Goal: Find specific page/section: Find specific page/section

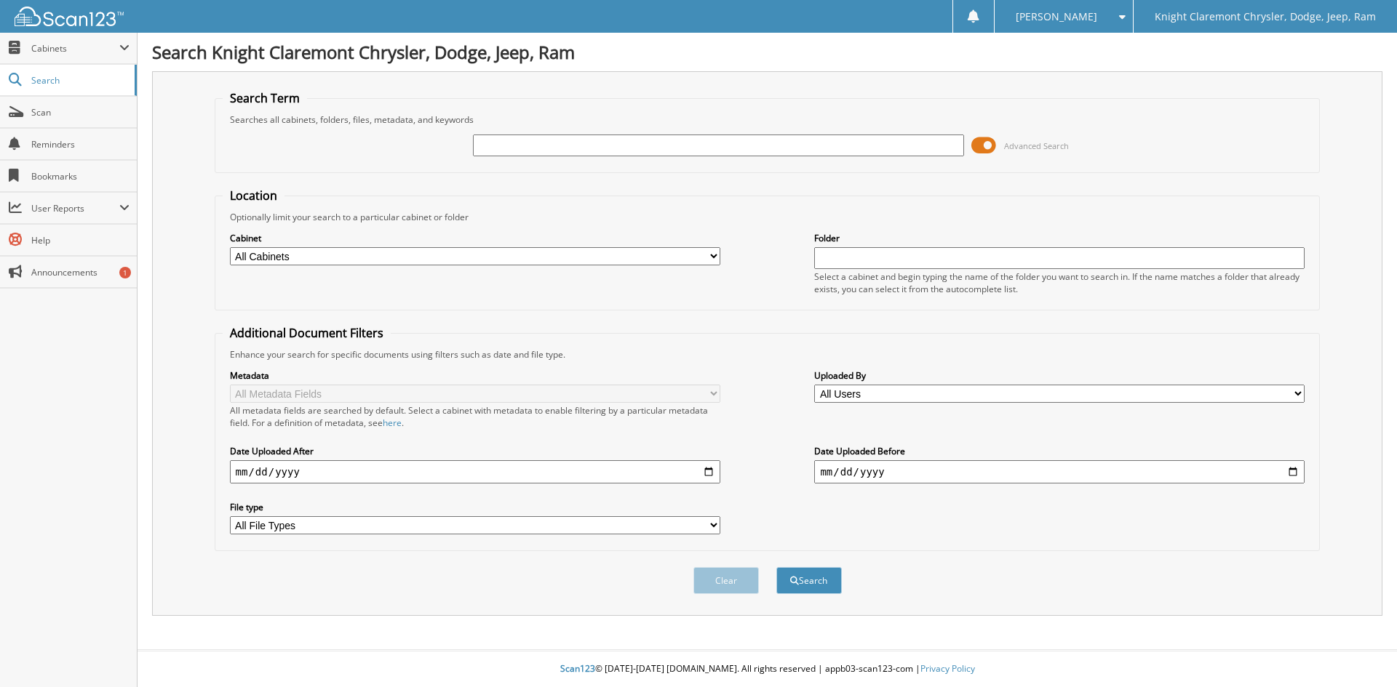
click at [605, 143] on input "text" at bounding box center [718, 146] width 490 height 22
type input "M"
type input "MK3450"
click at [776, 567] on button "Search" at bounding box center [808, 580] width 65 height 27
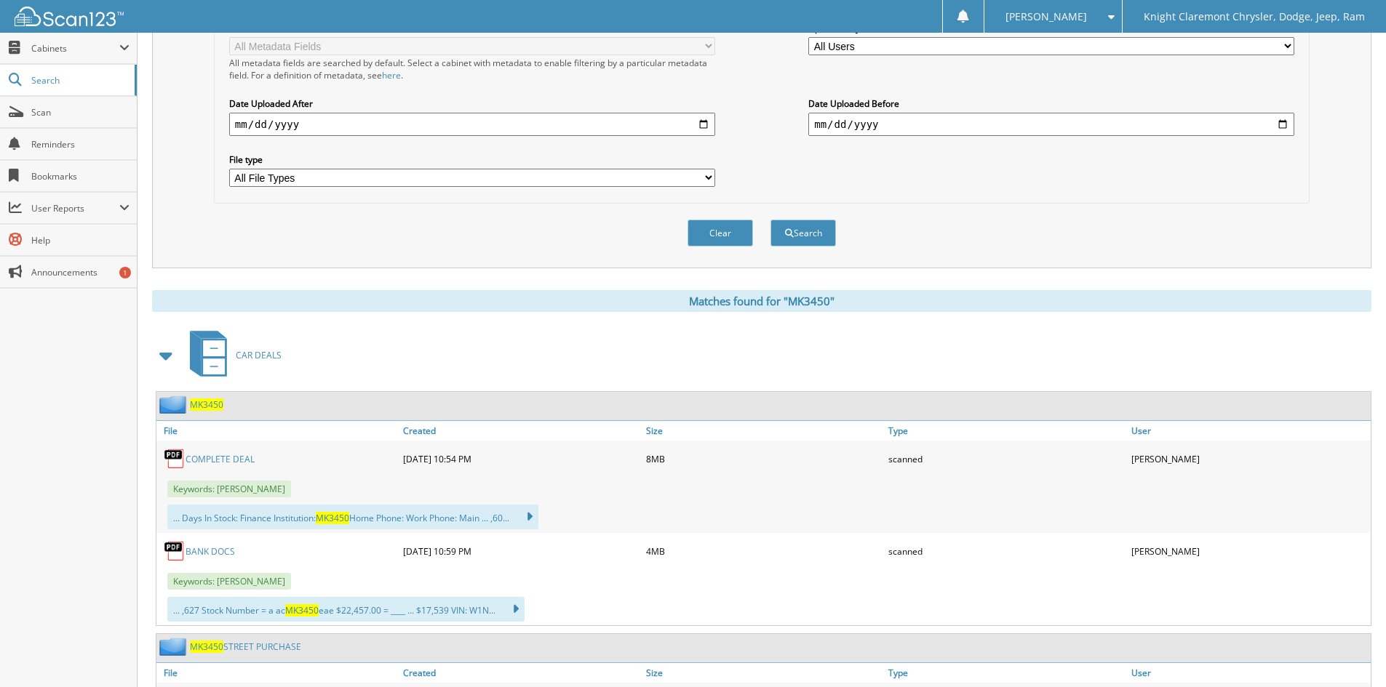
scroll to position [364, 0]
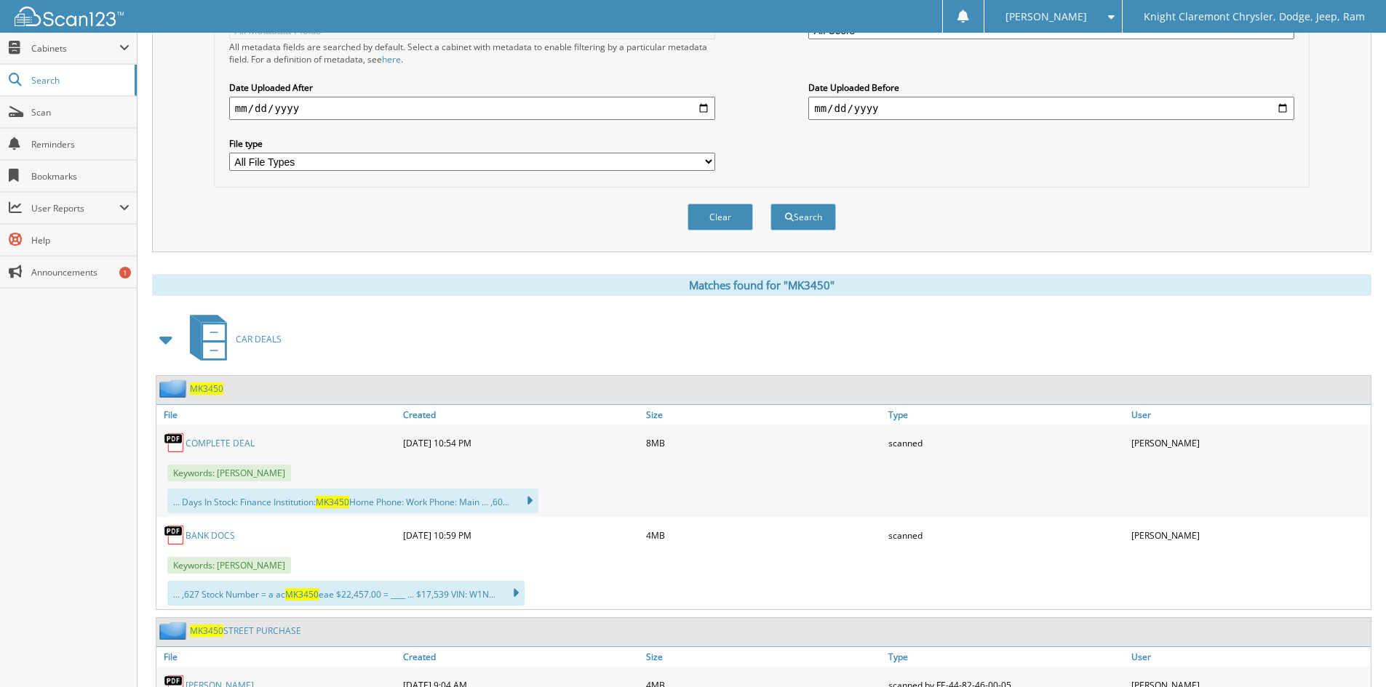
click at [237, 444] on link "COMPLETE DEAL" at bounding box center [220, 443] width 69 height 12
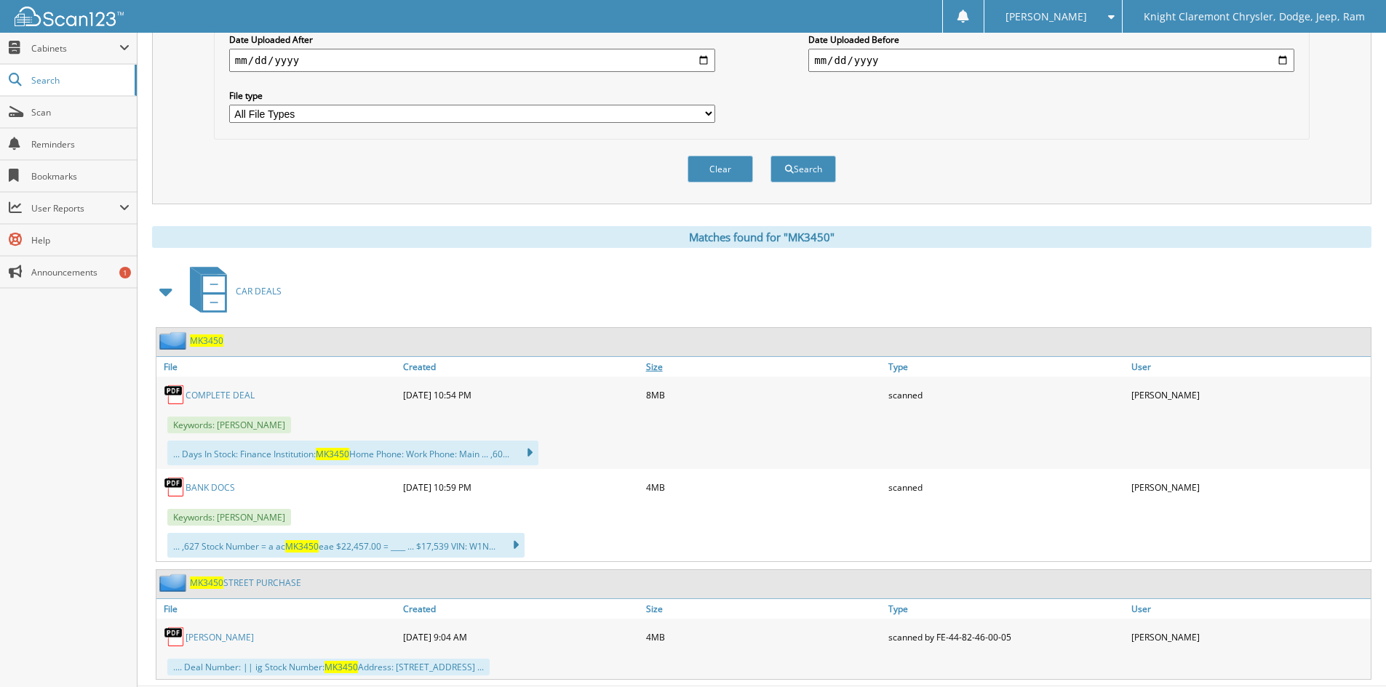
scroll to position [436, 0]
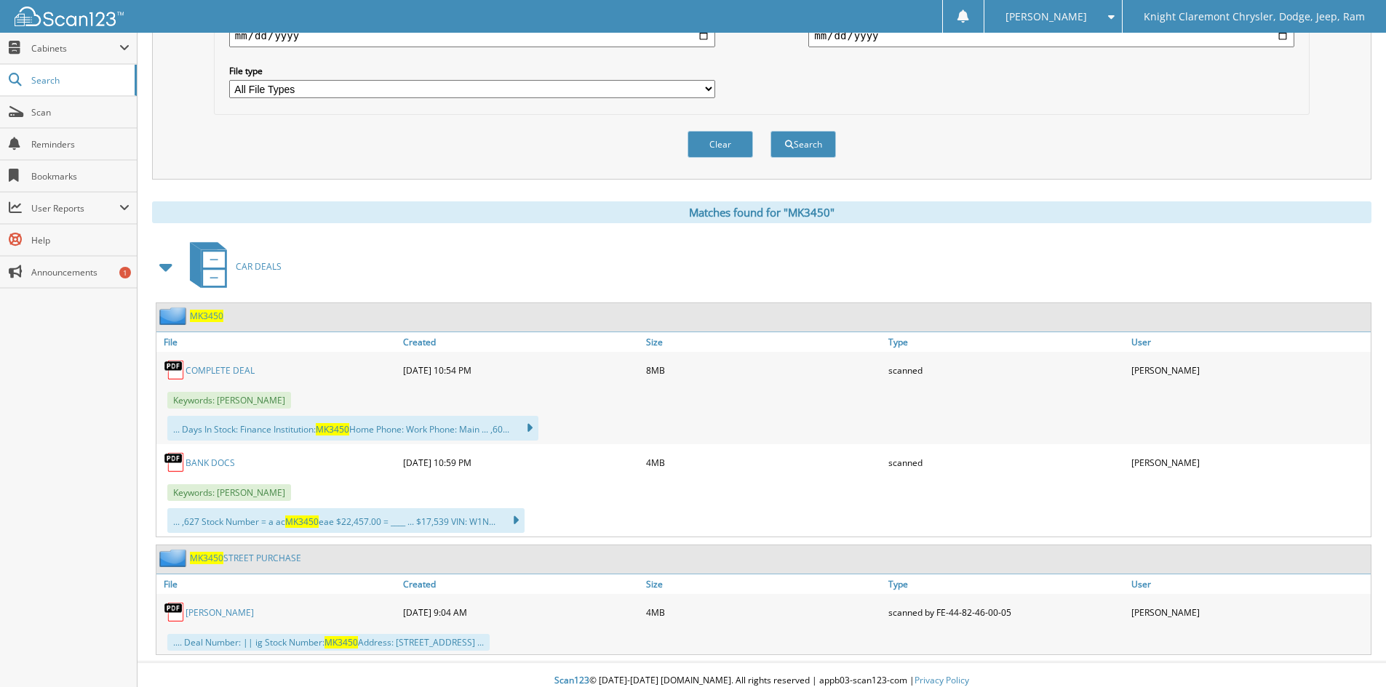
click at [214, 465] on link "BANK DOCS" at bounding box center [210, 463] width 49 height 12
